Goal: Transaction & Acquisition: Purchase product/service

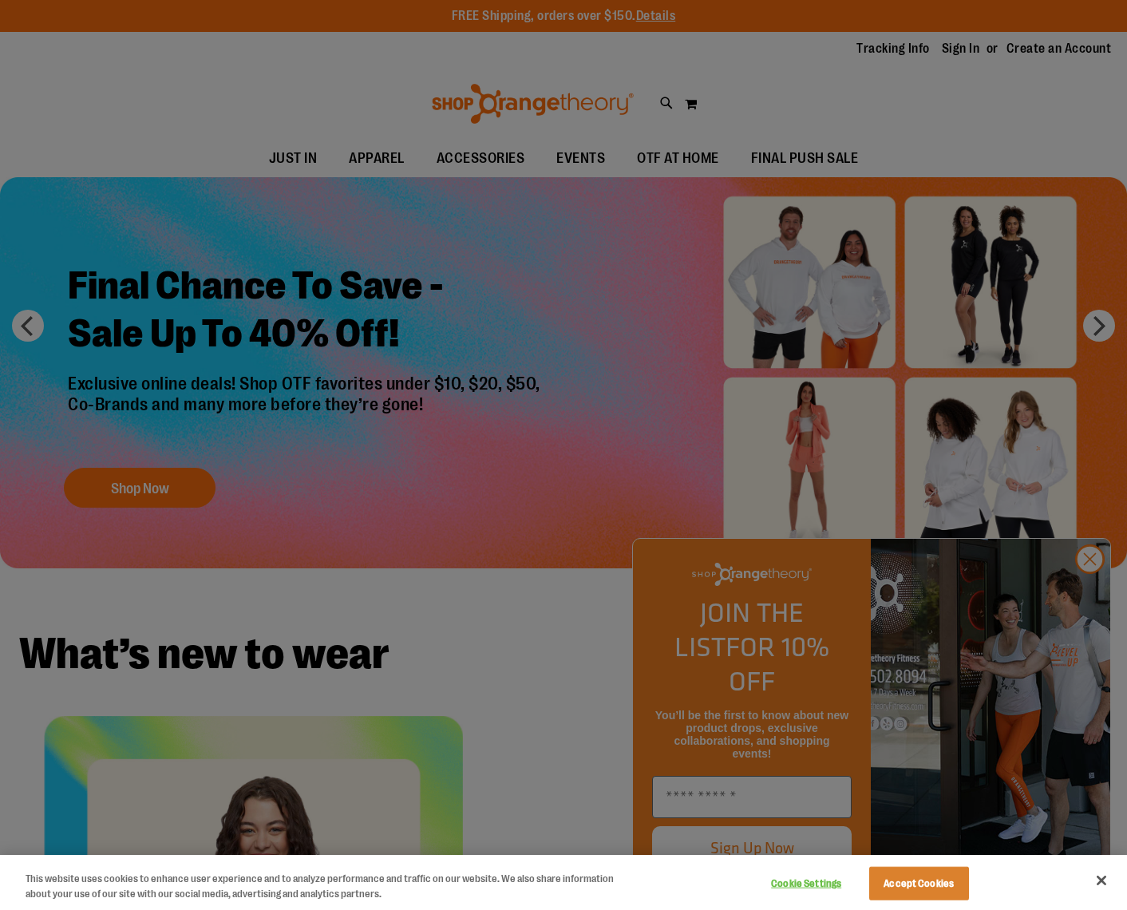
click at [1089, 596] on div at bounding box center [563, 455] width 1127 height 910
click at [1099, 883] on button "Close" at bounding box center [1101, 880] width 35 height 35
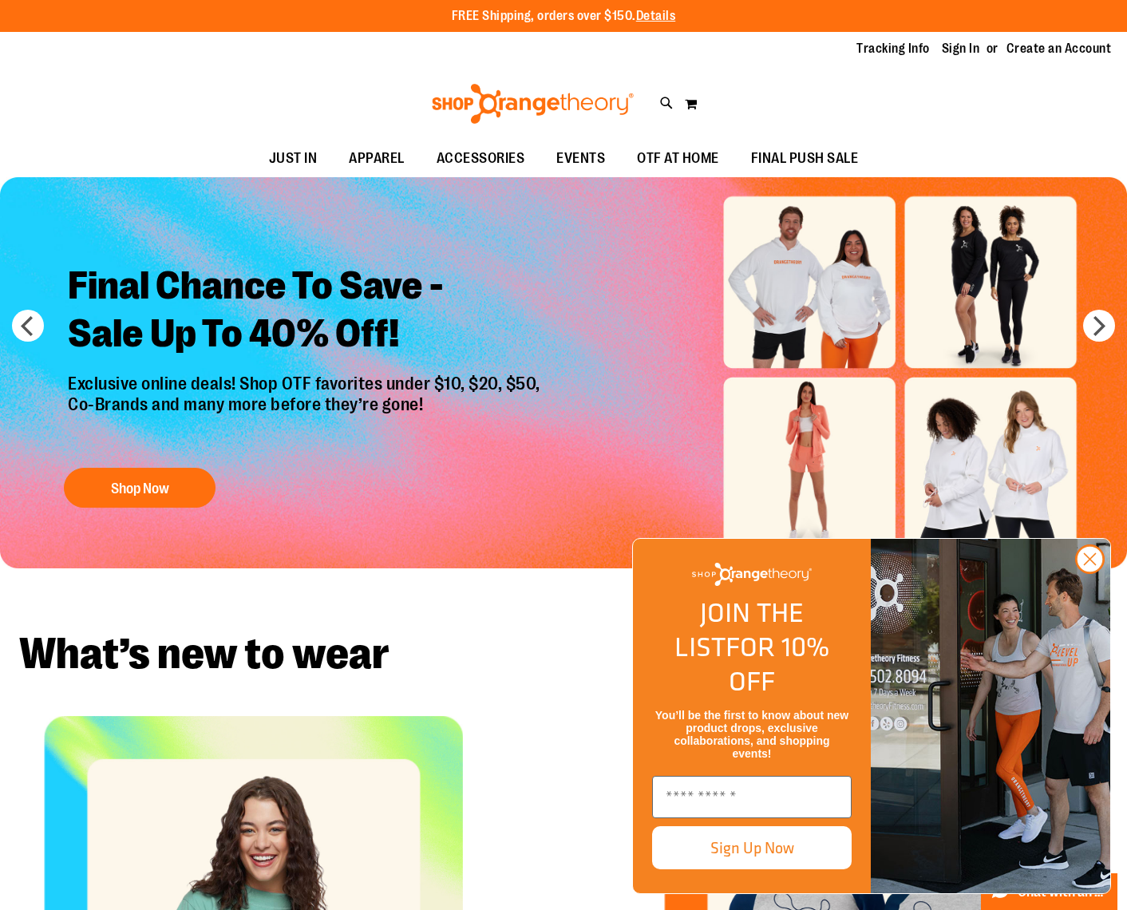
click at [310, 319] on h2 "Final Chance To Save - Sale Up To 40% Off!" at bounding box center [306, 312] width 501 height 124
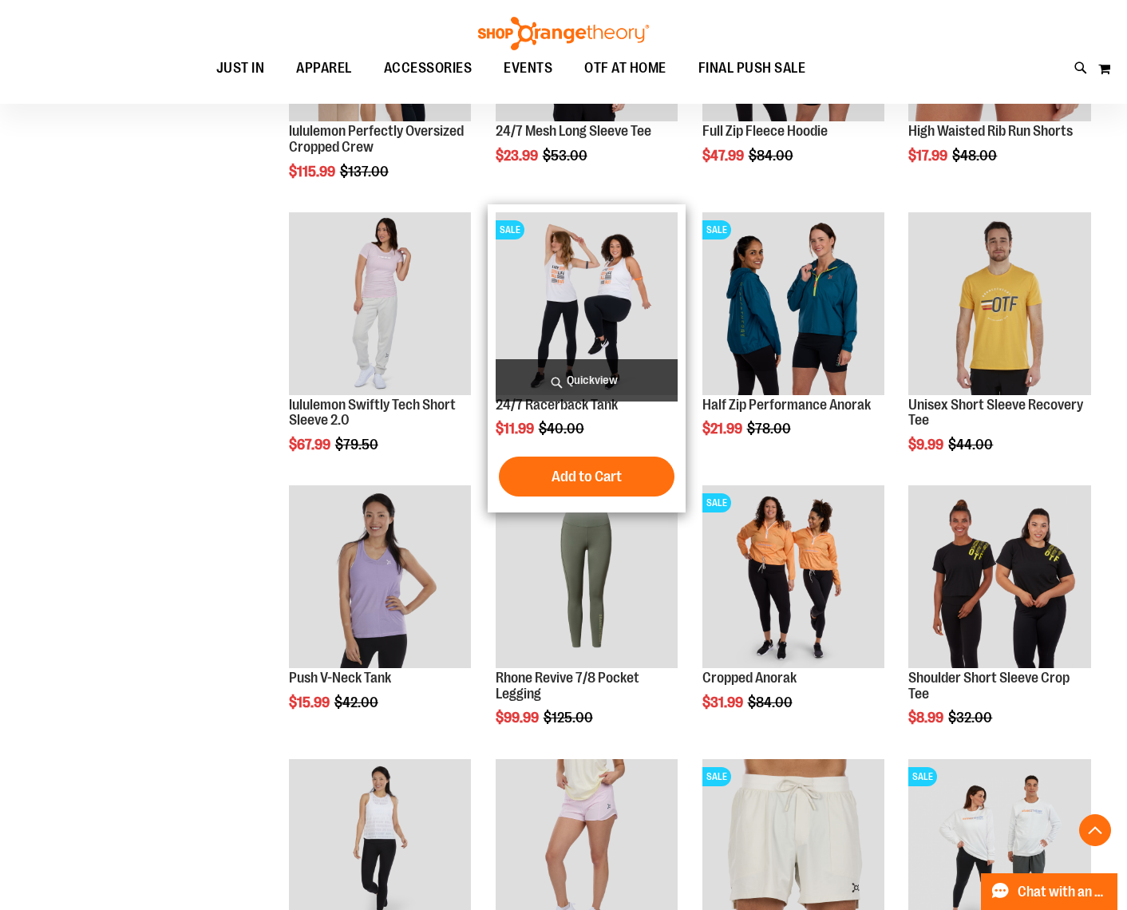
scroll to position [878, 0]
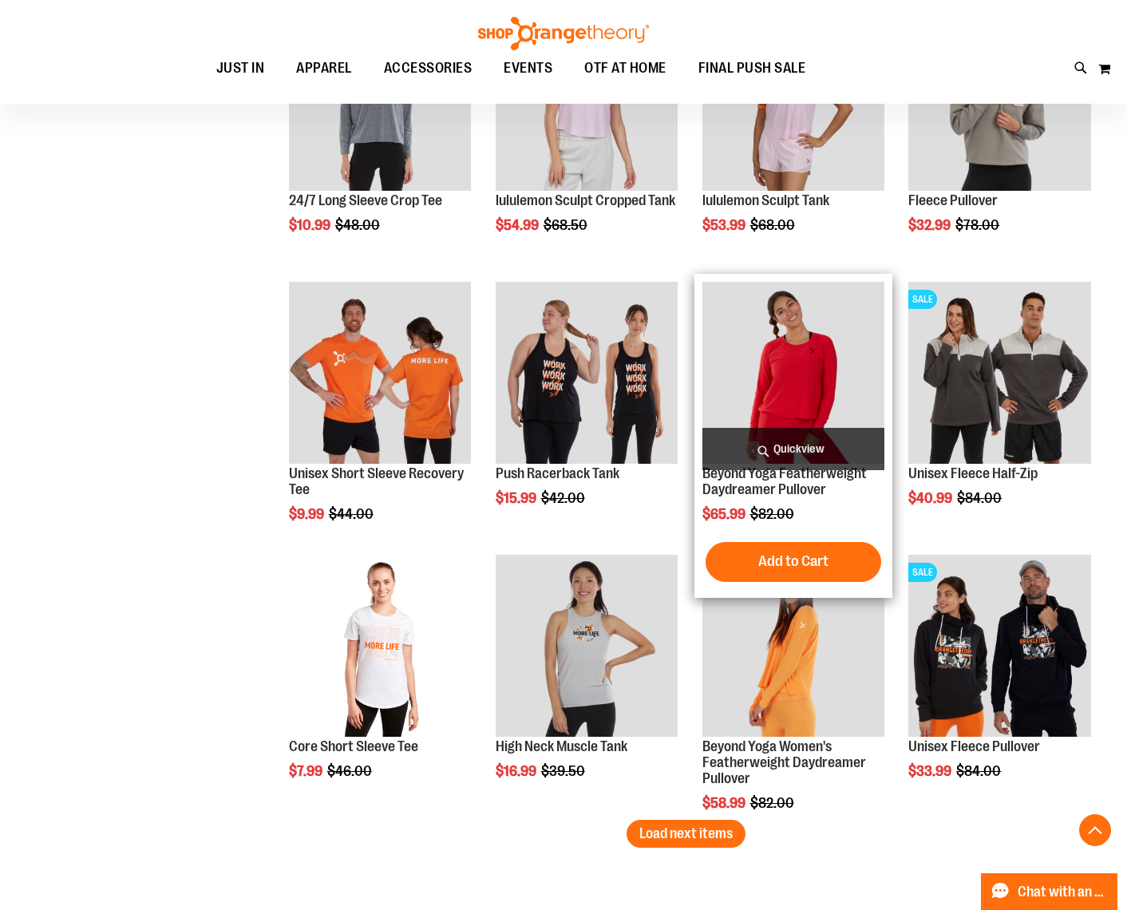
scroll to position [2235, 0]
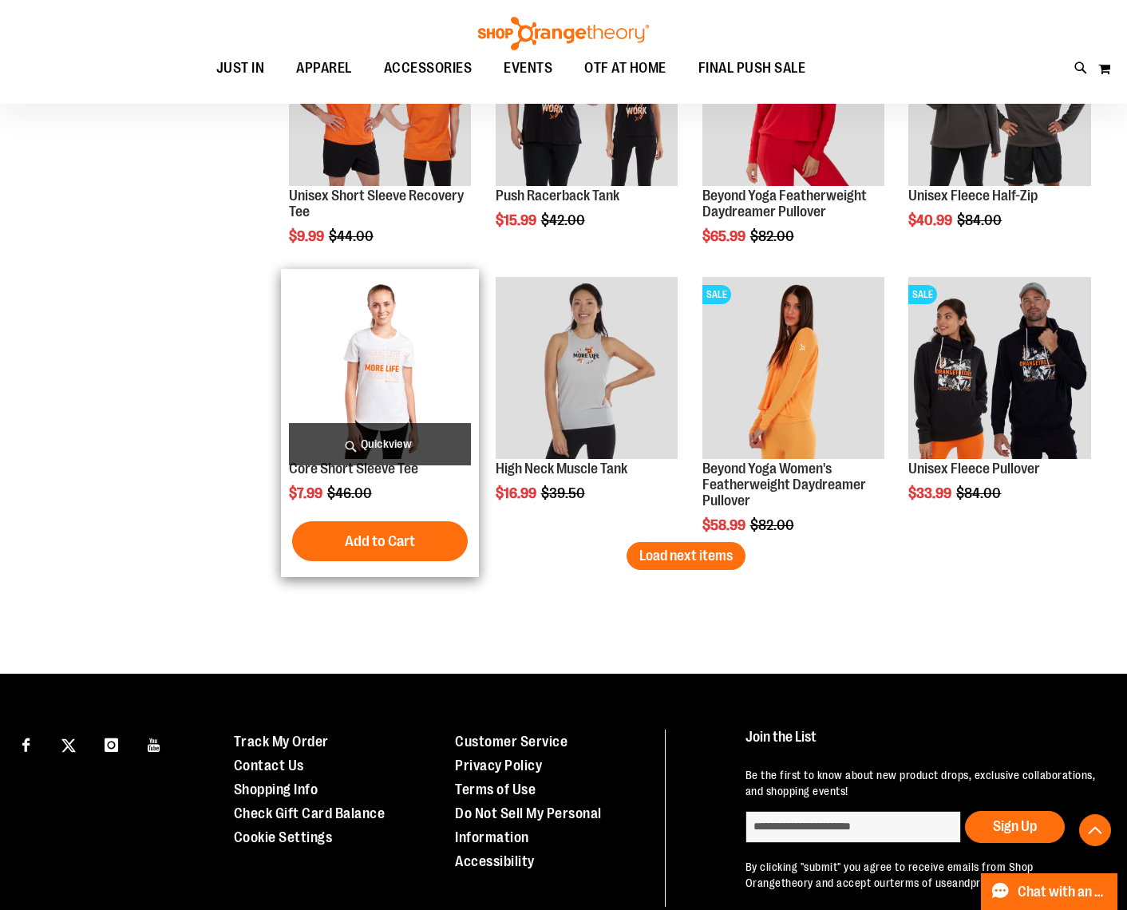
click at [382, 397] on img "product" at bounding box center [380, 368] width 183 height 183
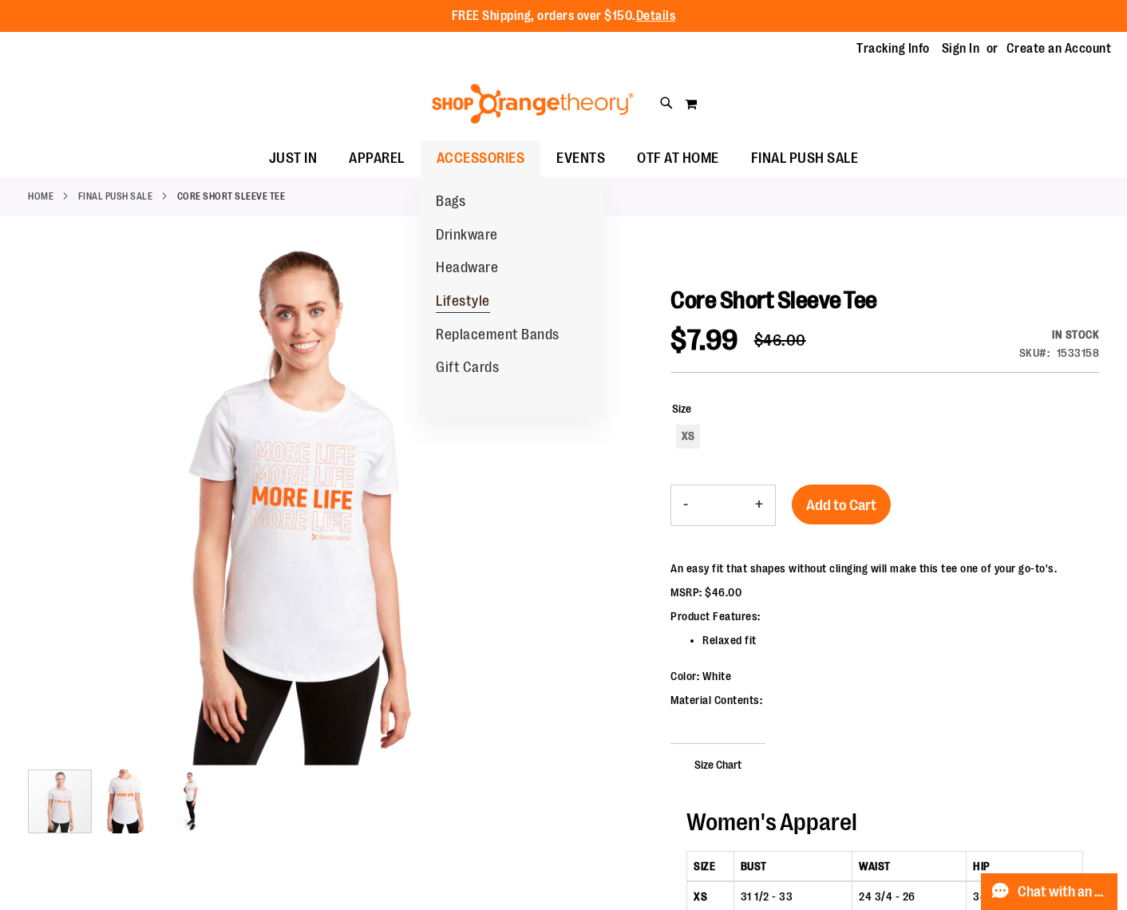
click at [479, 296] on span "Lifestyle" at bounding box center [463, 303] width 54 height 20
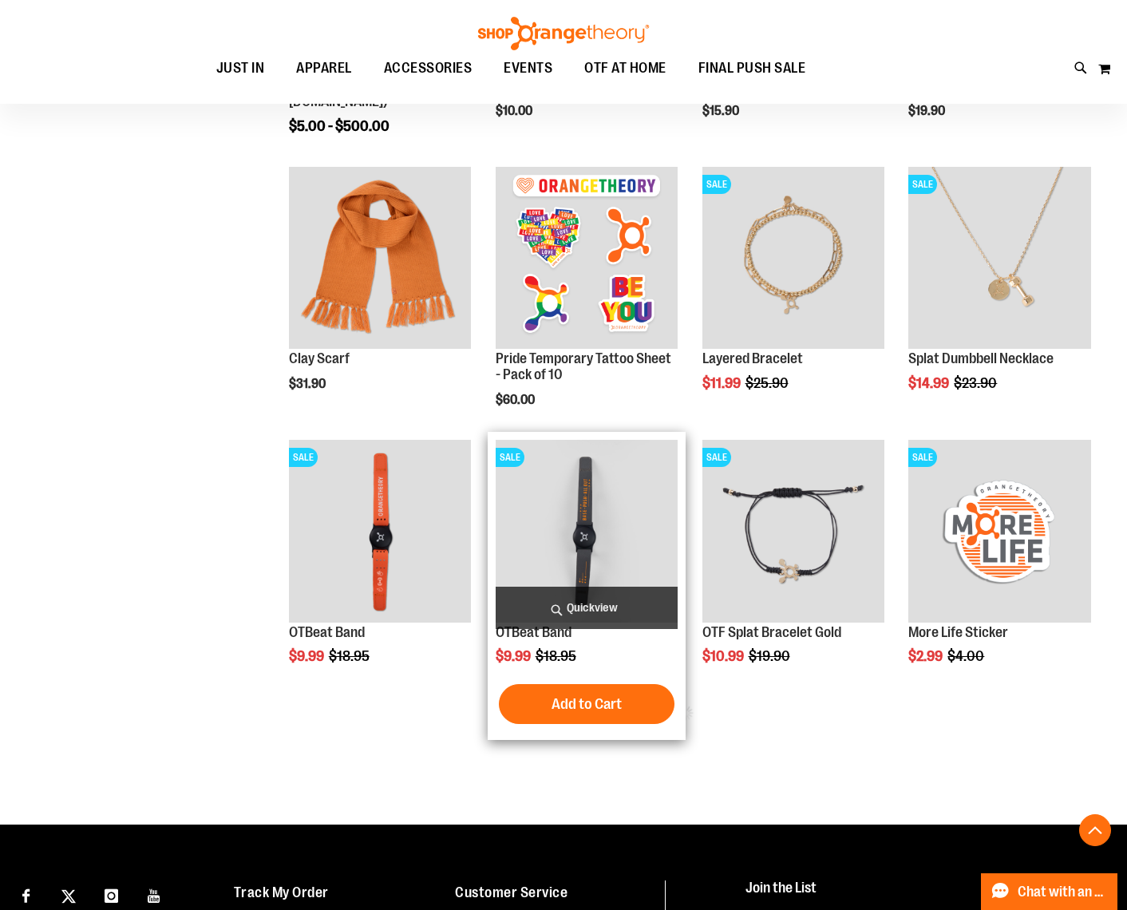
scroll to position [478, 0]
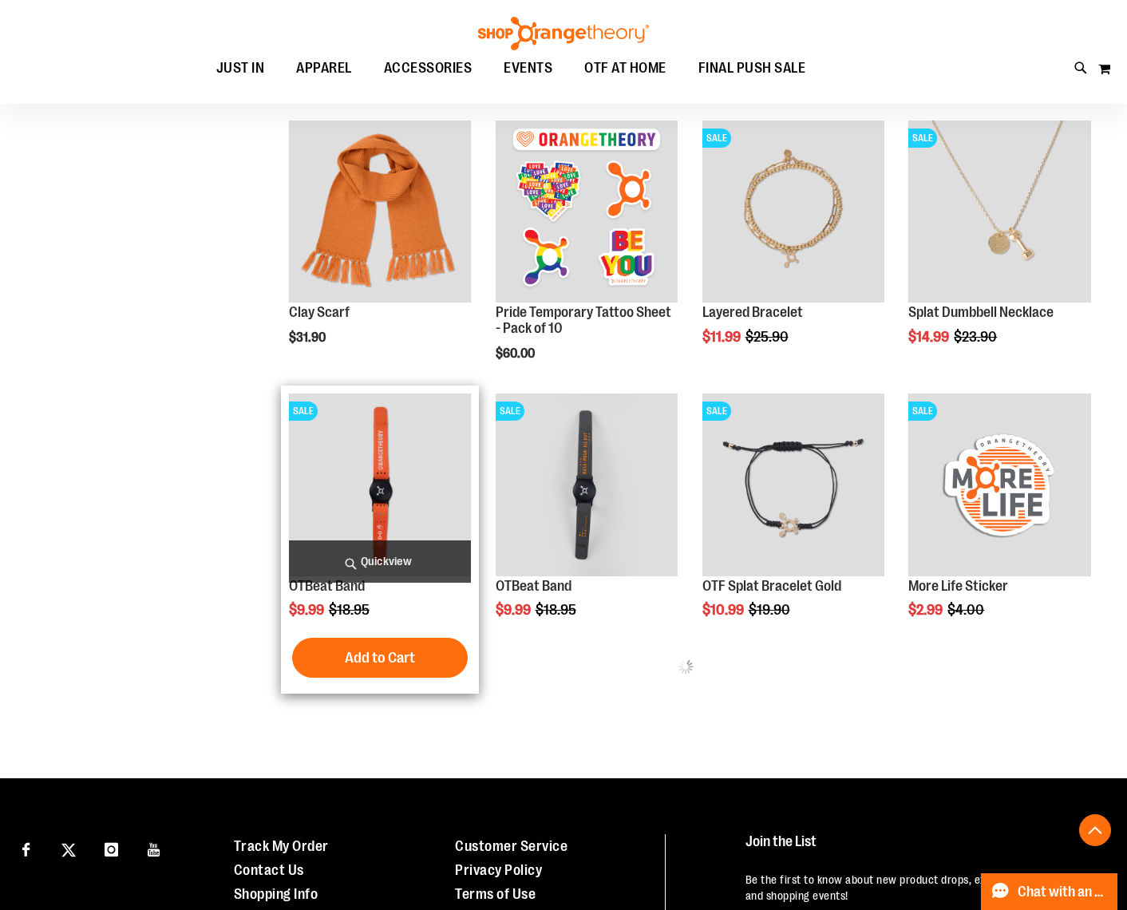
click at [384, 490] on img "product" at bounding box center [380, 485] width 183 height 183
